Goal: Entertainment & Leisure: Consume media (video, audio)

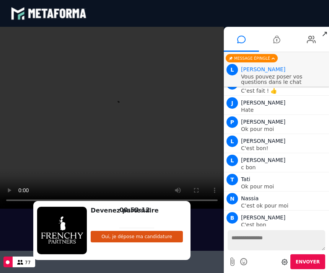
scroll to position [685, 0]
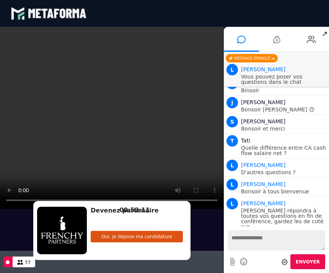
click at [108, 117] on video at bounding box center [112, 118] width 224 height 182
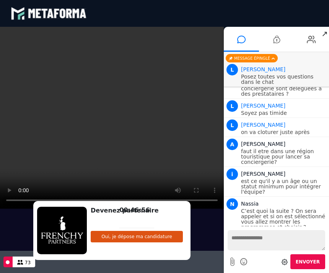
scroll to position [940, 0]
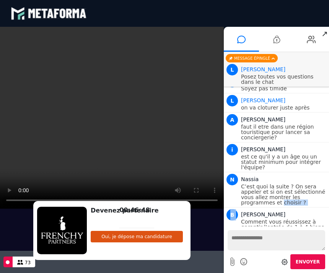
click at [261, 225] on p "Comment vous réussissez à garantir l'entrée de 1 à 4 biens ?" at bounding box center [284, 227] width 86 height 16
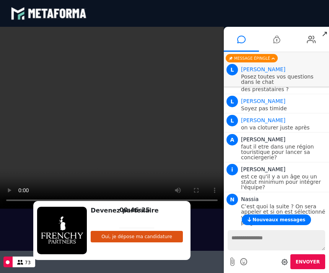
scroll to position [921, 0]
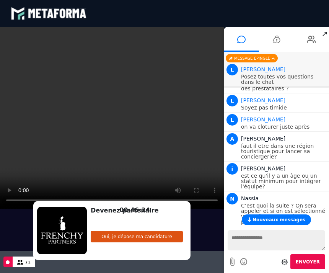
click at [285, 195] on div "N Nassia" at bounding box center [284, 198] width 86 height 9
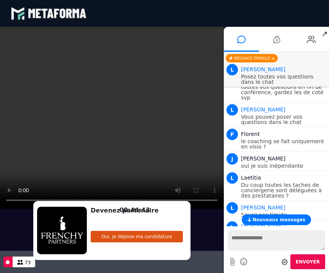
scroll to position [813, 0]
click at [189, 160] on video at bounding box center [112, 118] width 224 height 182
click at [206, 155] on video at bounding box center [112, 118] width 224 height 182
click at [200, 163] on video at bounding box center [112, 118] width 224 height 182
click at [206, 162] on video at bounding box center [112, 118] width 224 height 182
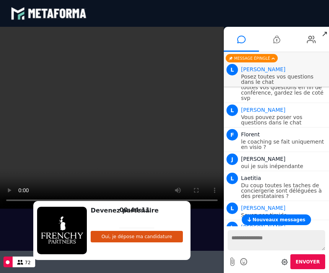
click at [209, 160] on video at bounding box center [112, 118] width 224 height 182
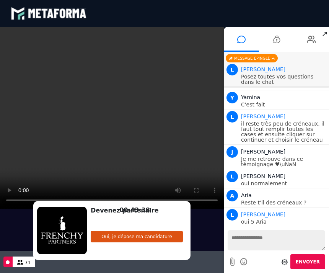
scroll to position [802, 0]
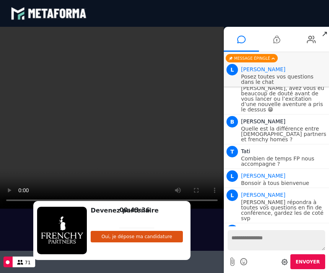
click at [115, 124] on video at bounding box center [112, 118] width 224 height 182
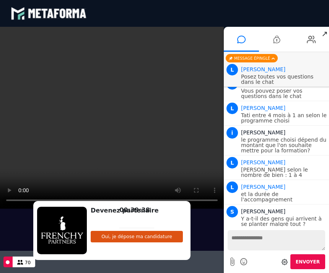
scroll to position [973, 0]
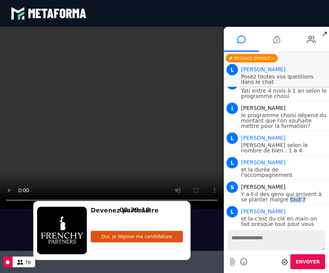
click at [209, 138] on video at bounding box center [112, 118] width 224 height 182
click at [172, 73] on video at bounding box center [112, 118] width 224 height 182
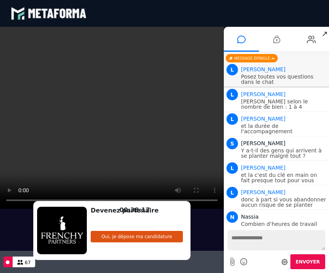
scroll to position [1013, 0]
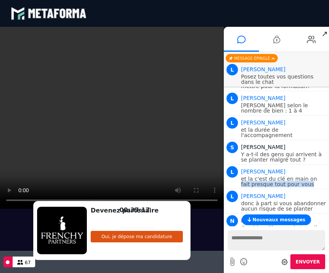
click at [33, 168] on video at bounding box center [112, 118] width 224 height 182
click at [50, 158] on video at bounding box center [112, 118] width 224 height 182
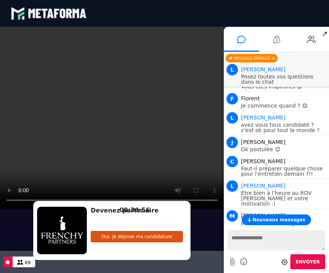
scroll to position [1197, 0]
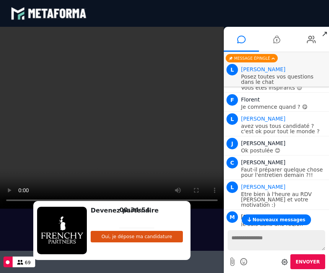
click at [302, 219] on span "Nouveaux messages" at bounding box center [279, 219] width 53 height 5
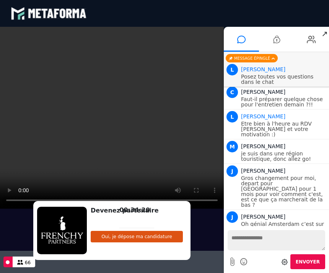
scroll to position [1292, 0]
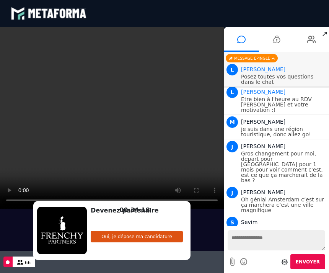
click at [315, 217] on div "S Sevim" at bounding box center [284, 221] width 86 height 9
click at [310, 217] on div "S Sevim" at bounding box center [284, 221] width 86 height 9
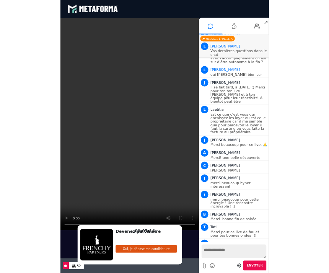
scroll to position [3142, 0]
